Goal: Download file/media

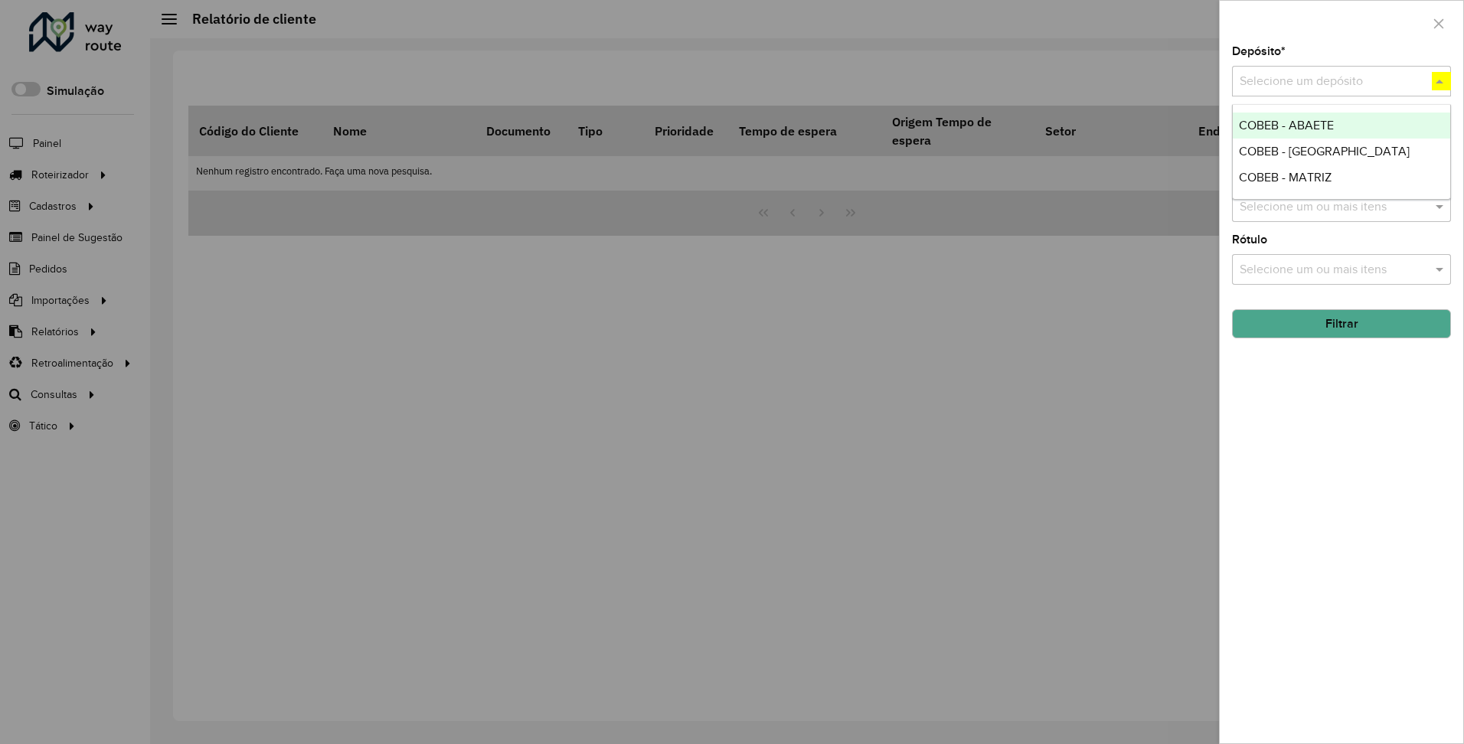
click at [1341, 323] on button "Filtrar" at bounding box center [1341, 323] width 219 height 29
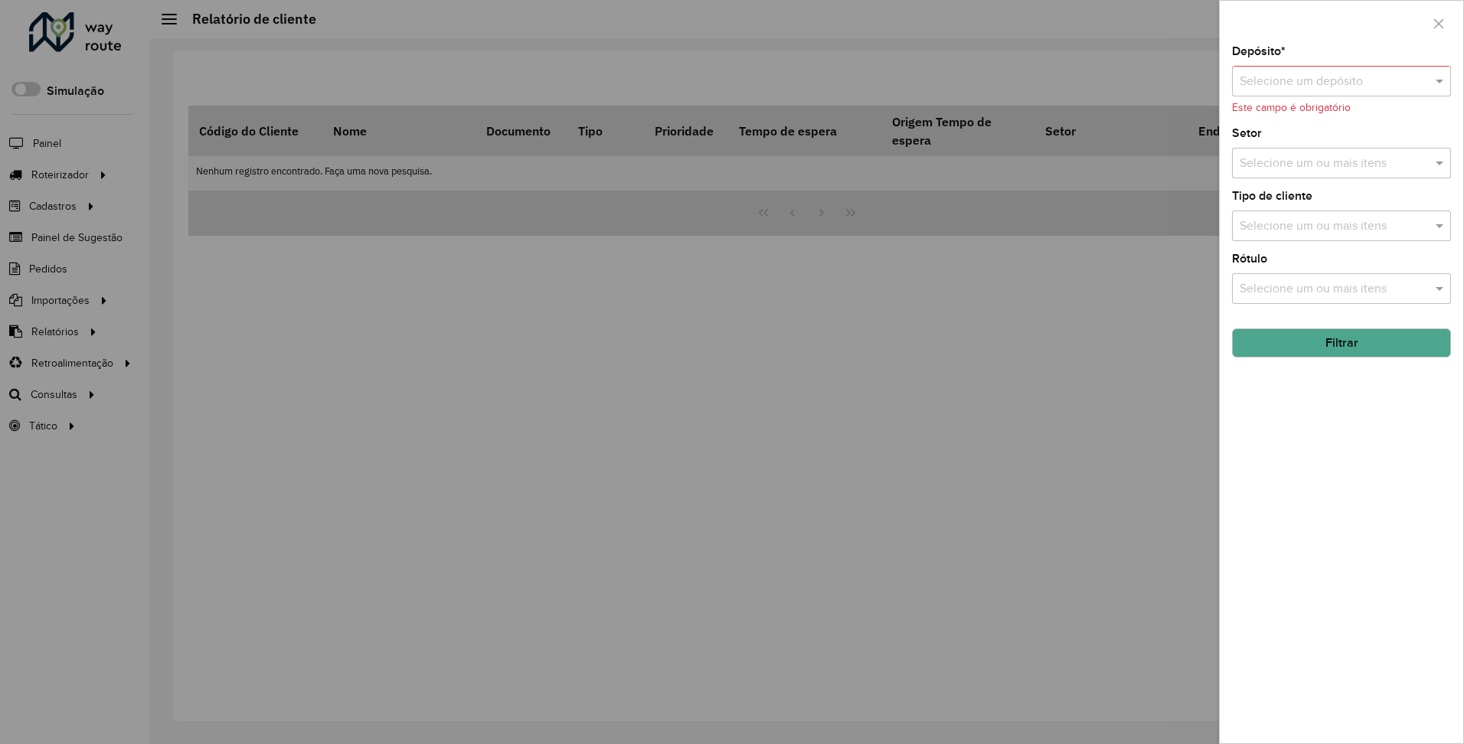
click at [1388, 79] on input "text" at bounding box center [1326, 82] width 173 height 18
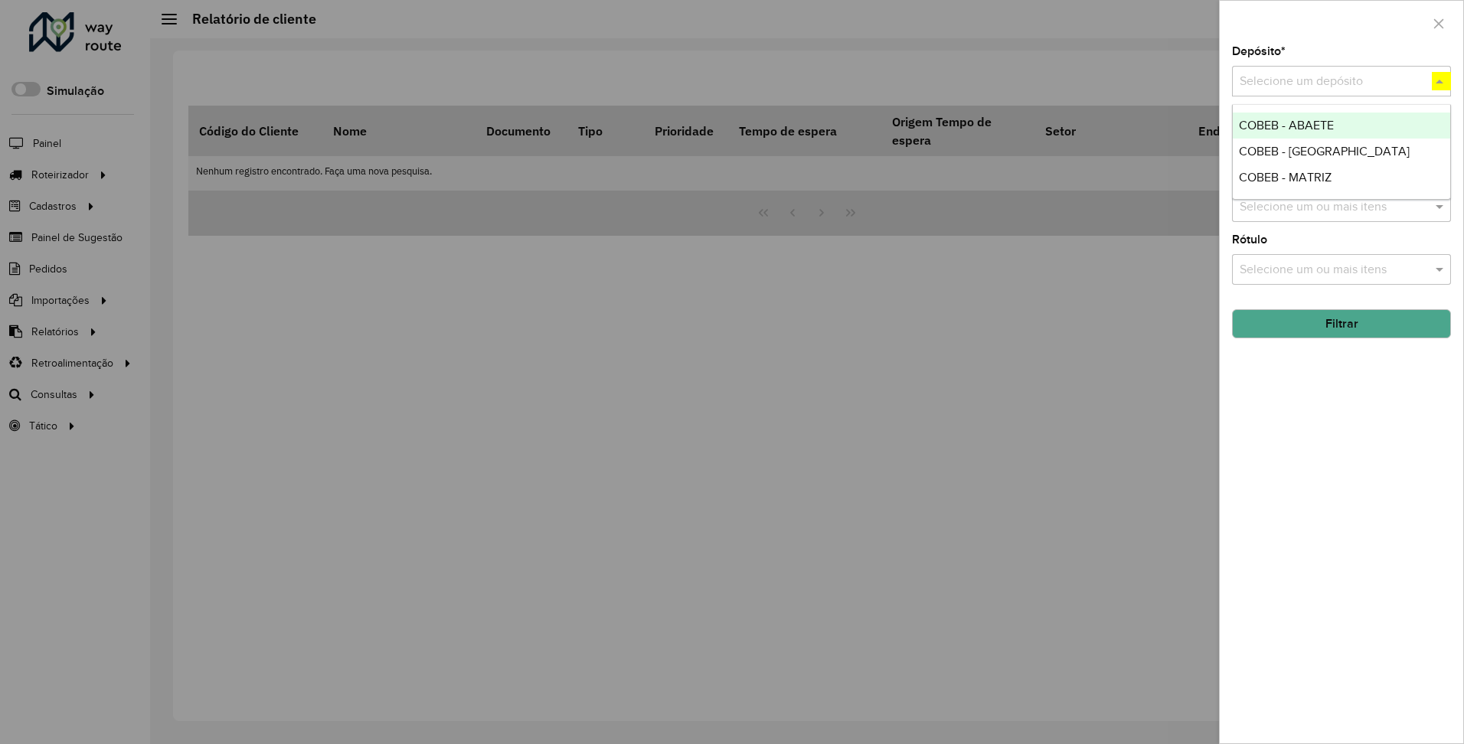
click at [1284, 176] on span "COBEB - MATRIZ" at bounding box center [1285, 177] width 93 height 13
click at [1341, 323] on button "Filtrar" at bounding box center [1341, 323] width 219 height 29
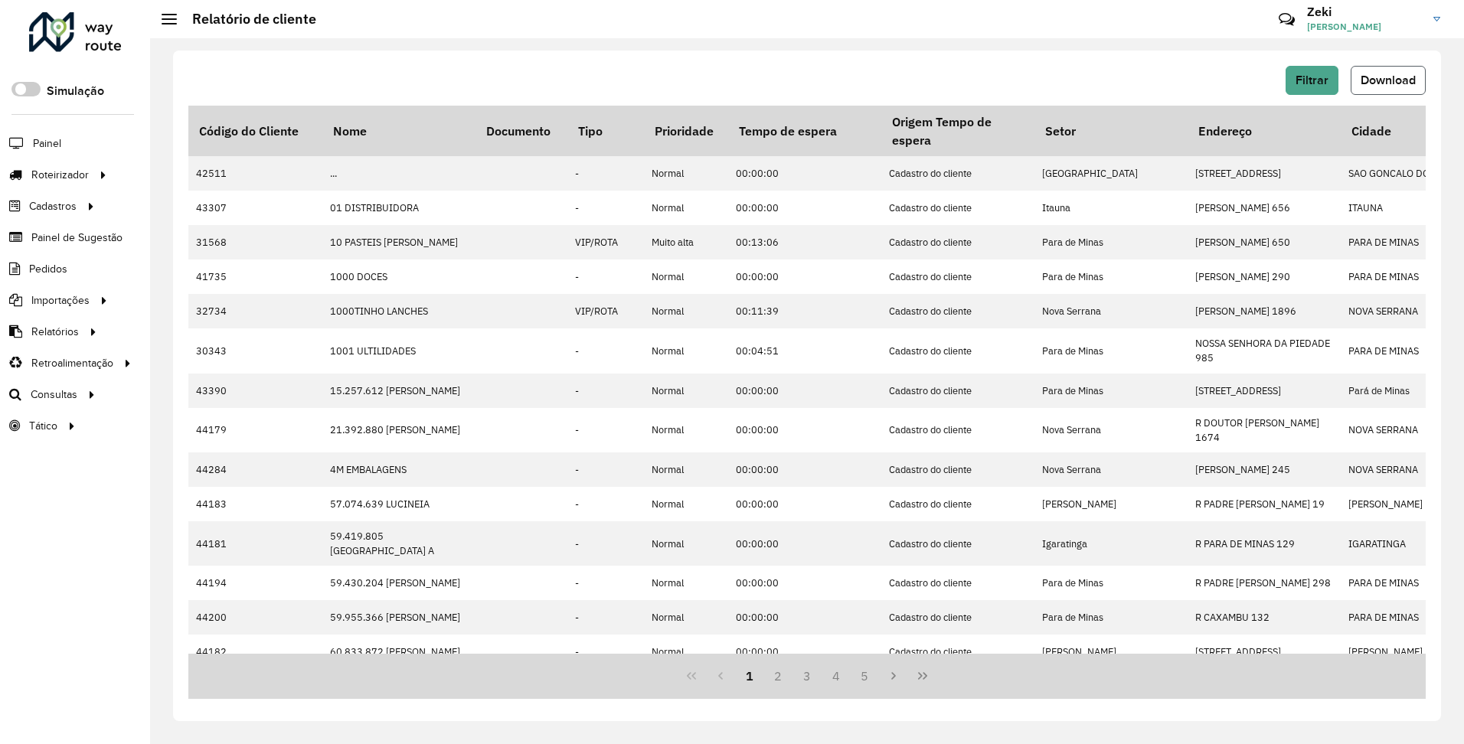
click at [1388, 79] on span "Download" at bounding box center [1388, 80] width 55 height 13
click at [1311, 80] on span "Filtrar" at bounding box center [1312, 80] width 33 height 13
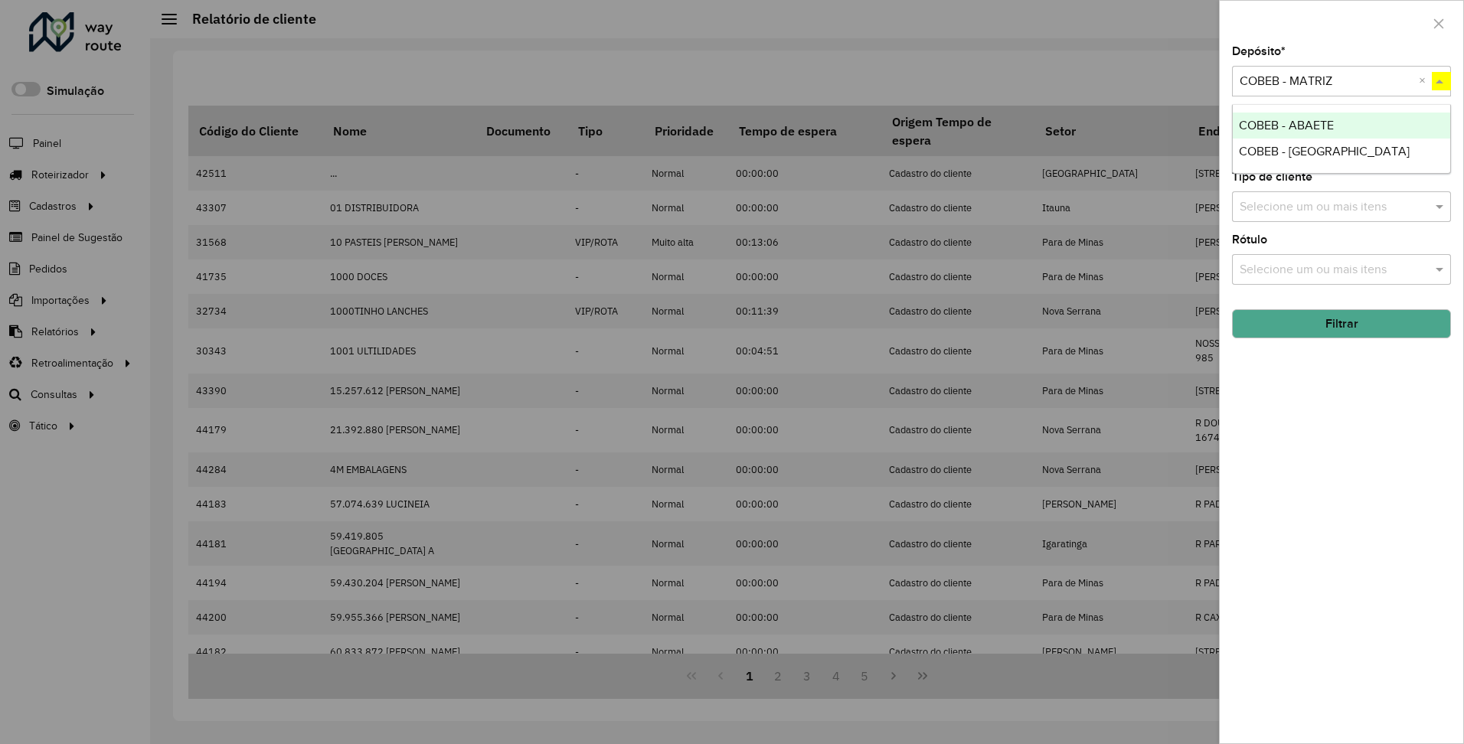
click at [1284, 150] on span "COBEB - LAGOA" at bounding box center [1324, 151] width 171 height 13
click at [1341, 323] on button "Filtrar" at bounding box center [1341, 323] width 219 height 29
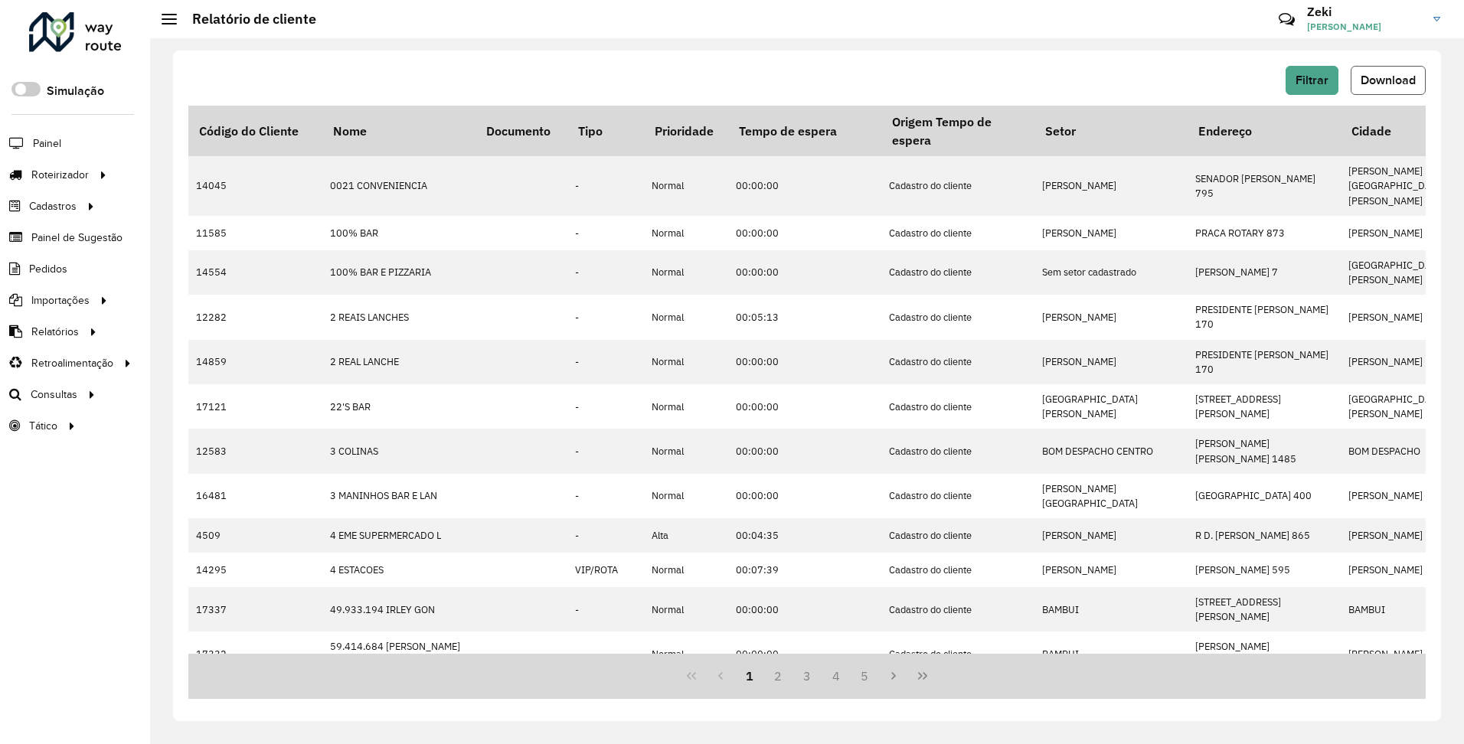
click at [1388, 79] on span "Download" at bounding box center [1388, 80] width 55 height 13
click at [1311, 80] on span "Filtrar" at bounding box center [1312, 80] width 33 height 13
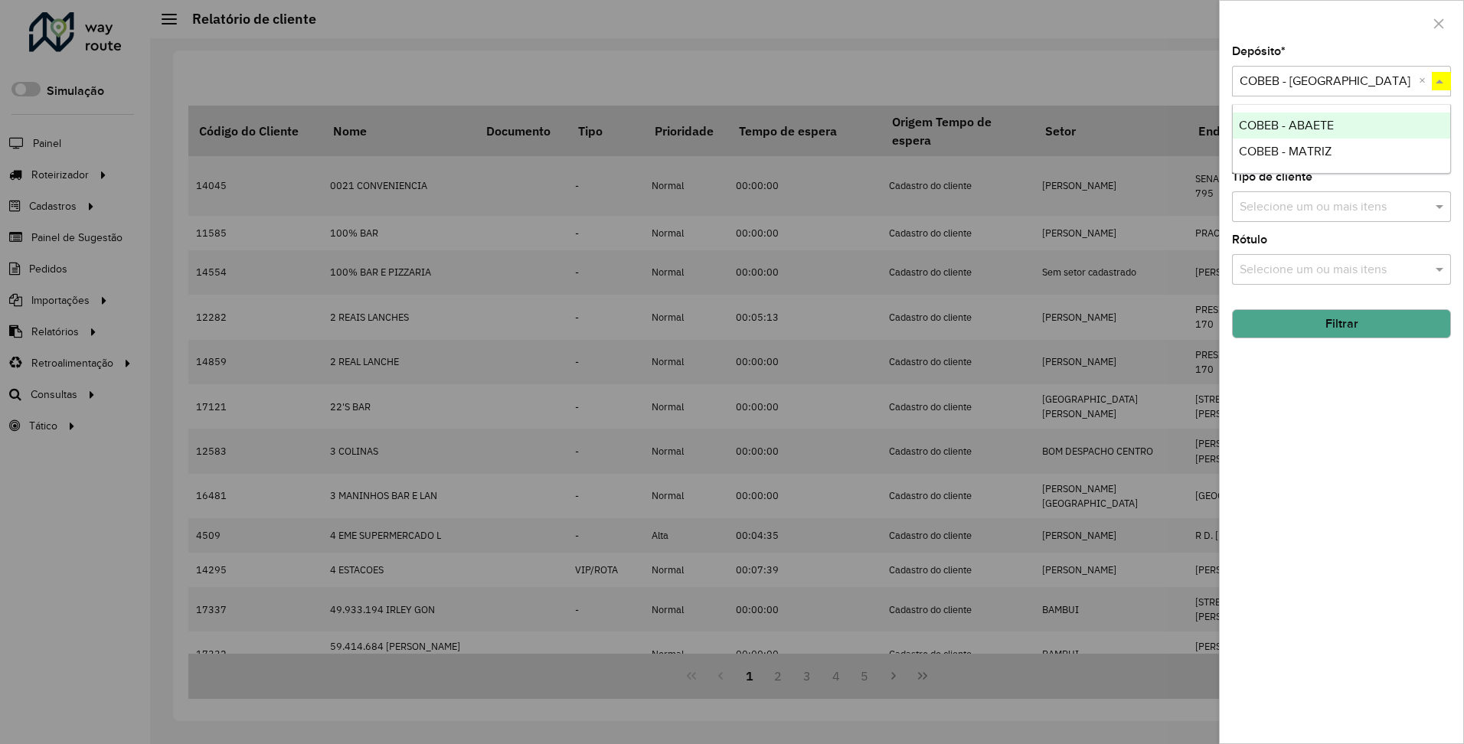
click at [1286, 124] on span "COBEB - ABAETE" at bounding box center [1286, 125] width 95 height 13
click at [1341, 323] on button "Filtrar" at bounding box center [1341, 323] width 219 height 29
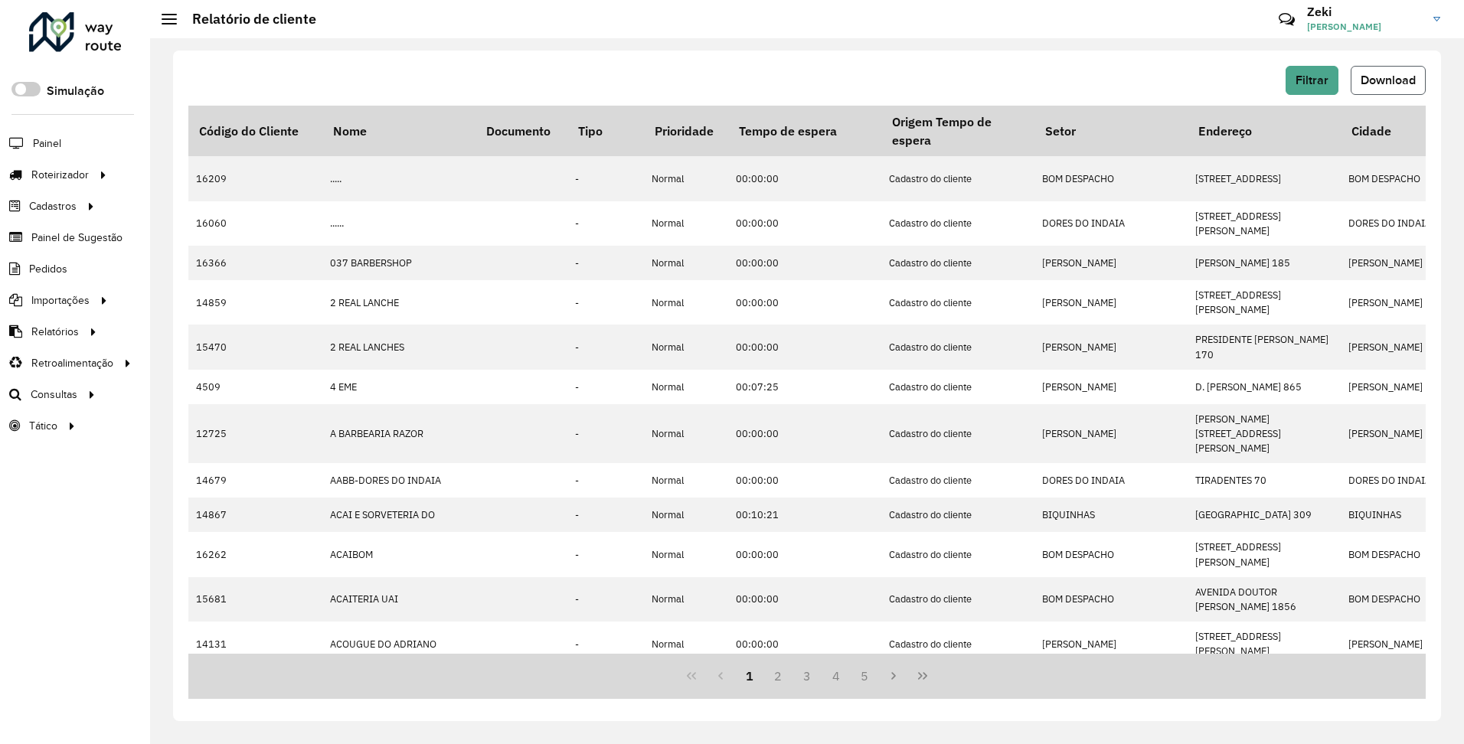
click at [1388, 79] on span "Download" at bounding box center [1388, 80] width 55 height 13
